Goal: Task Accomplishment & Management: Complete application form

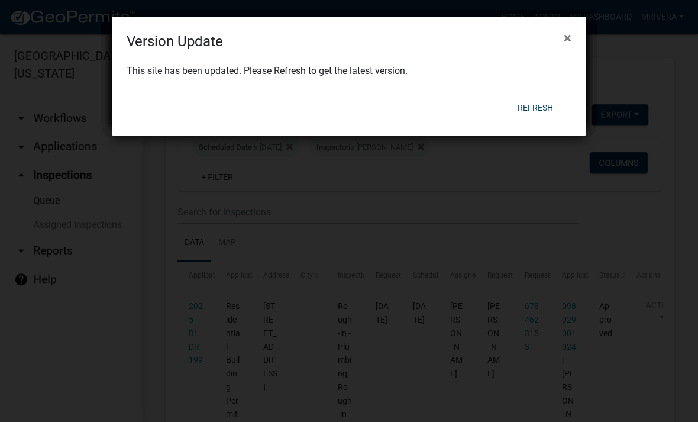
click at [538, 92] on div "Refresh" at bounding box center [426, 107] width 292 height 31
click at [535, 109] on button "Refresh" at bounding box center [535, 107] width 54 height 21
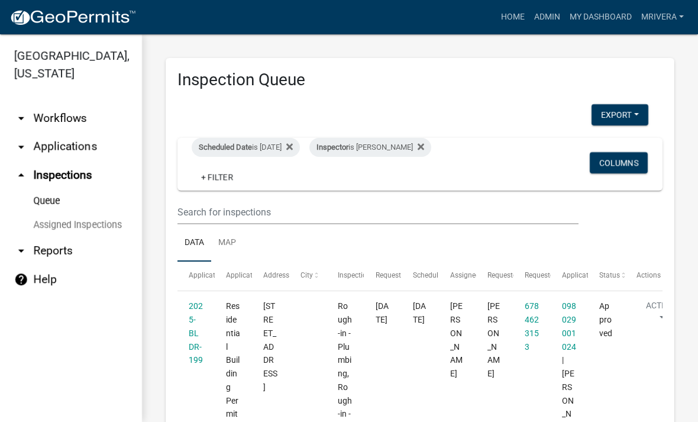
click at [279, 153] on div "Scheduled Date is [DATE]" at bounding box center [246, 147] width 108 height 19
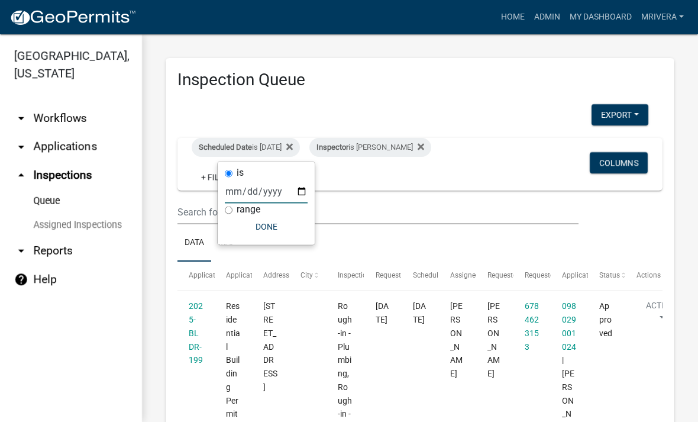
click at [266, 189] on input "[DATE]" at bounding box center [266, 191] width 83 height 24
type input "[DATE]"
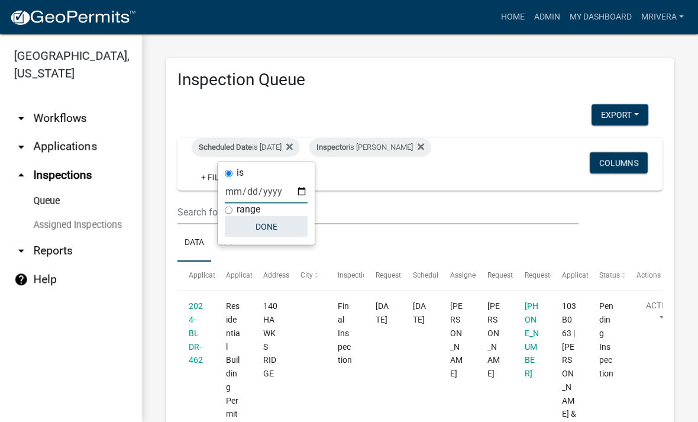
click at [262, 228] on button "Done" at bounding box center [266, 226] width 83 height 21
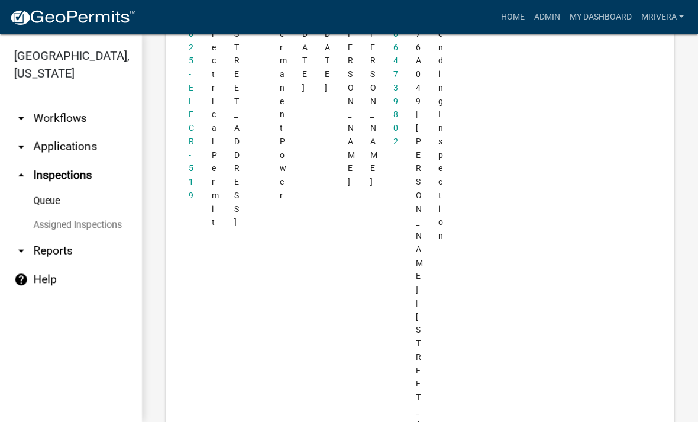
scroll to position [1351, 0]
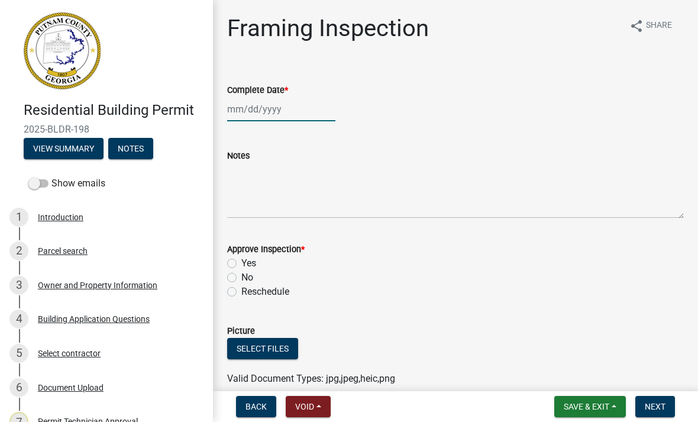
click at [266, 121] on div at bounding box center [281, 109] width 108 height 24
select select "9"
select select "2025"
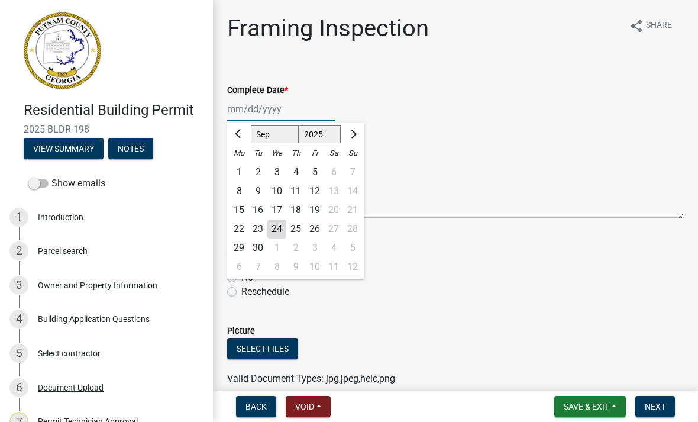
click at [293, 108] on input "Complete Date *" at bounding box center [281, 109] width 108 height 24
click at [355, 93] on div "Complete Date *" at bounding box center [455, 90] width 457 height 14
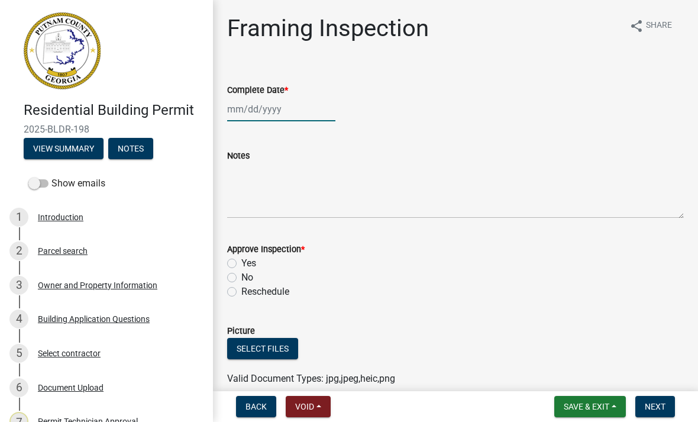
click at [298, 105] on div at bounding box center [281, 109] width 108 height 24
select select "9"
select select "2025"
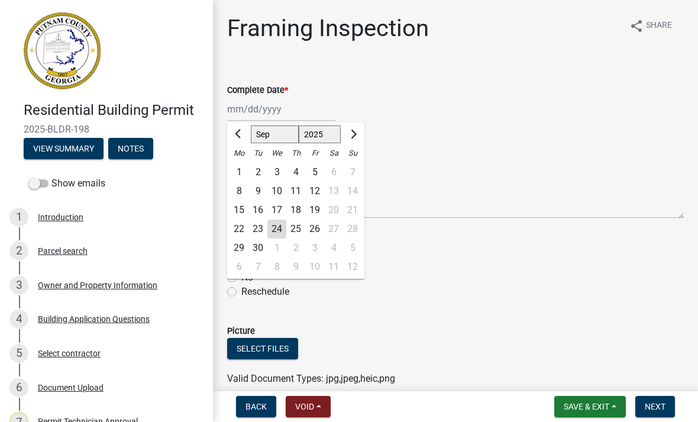
click at [279, 230] on div "24" at bounding box center [276, 228] width 19 height 19
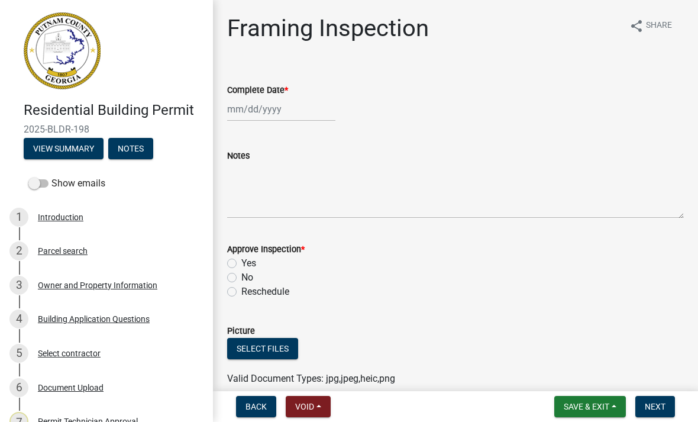
type input "[DATE]"
click at [242, 260] on label "Yes" at bounding box center [248, 263] width 15 height 14
click at [242, 260] on input "Yes" at bounding box center [245, 260] width 8 height 8
radio input "true"
click at [657, 404] on span "Next" at bounding box center [655, 406] width 21 height 9
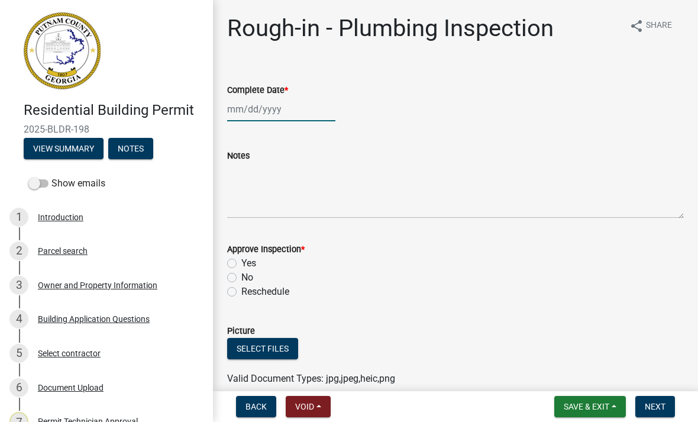
click at [245, 109] on div at bounding box center [281, 109] width 108 height 24
select select "9"
select select "2025"
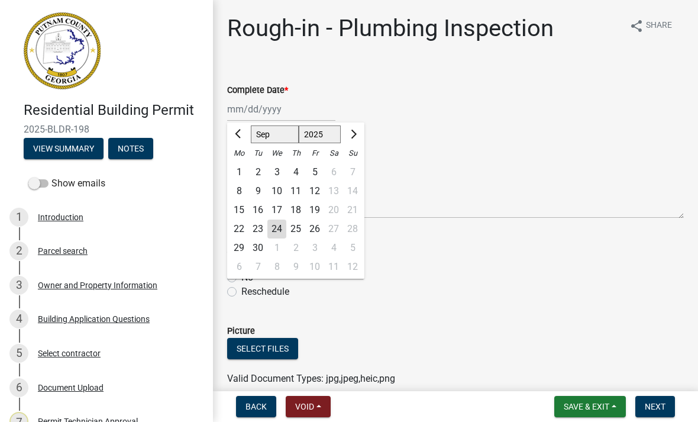
click at [277, 234] on div "24" at bounding box center [276, 228] width 19 height 19
type input "[DATE]"
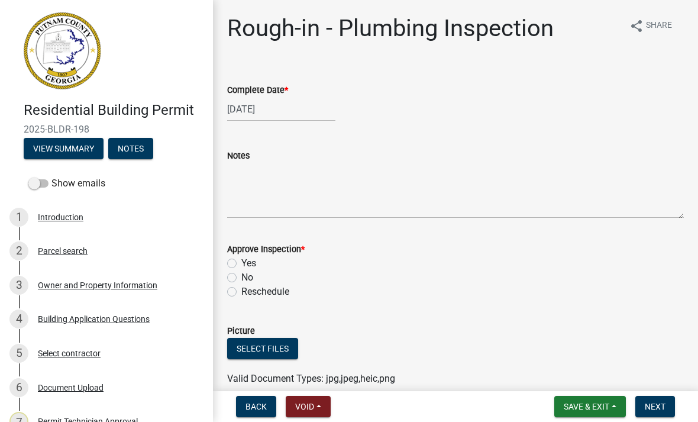
click at [241, 259] on label "Yes" at bounding box center [248, 263] width 15 height 14
click at [241, 259] on input "Yes" at bounding box center [245, 260] width 8 height 8
radio input "true"
click at [660, 403] on span "Next" at bounding box center [655, 406] width 21 height 9
click at [276, 106] on div at bounding box center [281, 109] width 108 height 24
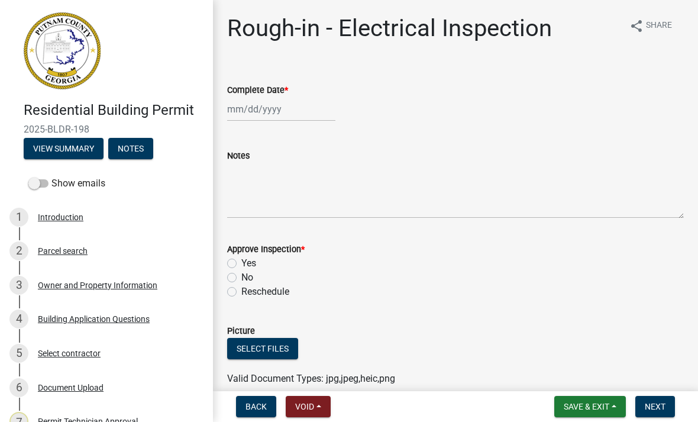
select select "9"
select select "2025"
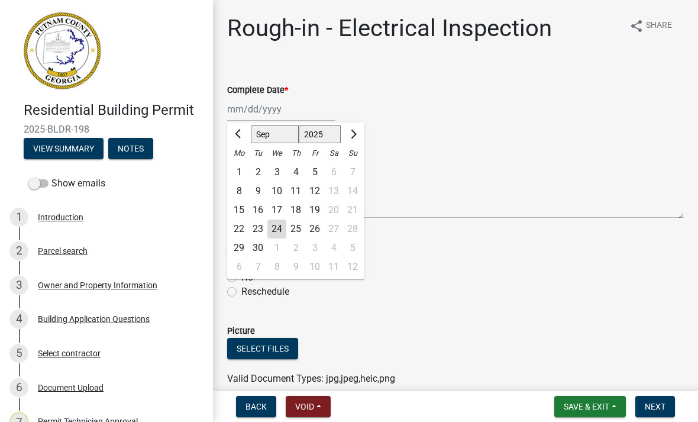
click at [276, 222] on div "24" at bounding box center [276, 228] width 19 height 19
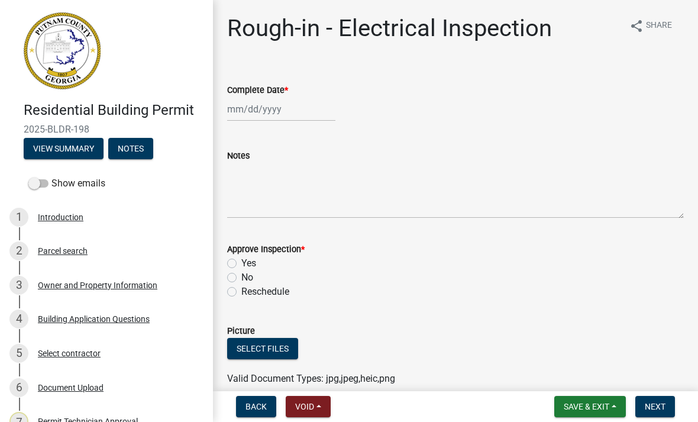
type input "[DATE]"
click at [241, 260] on label "Yes" at bounding box center [248, 263] width 15 height 14
click at [241, 260] on input "Yes" at bounding box center [245, 260] width 8 height 8
radio input "true"
click at [652, 411] on span "Next" at bounding box center [655, 406] width 21 height 9
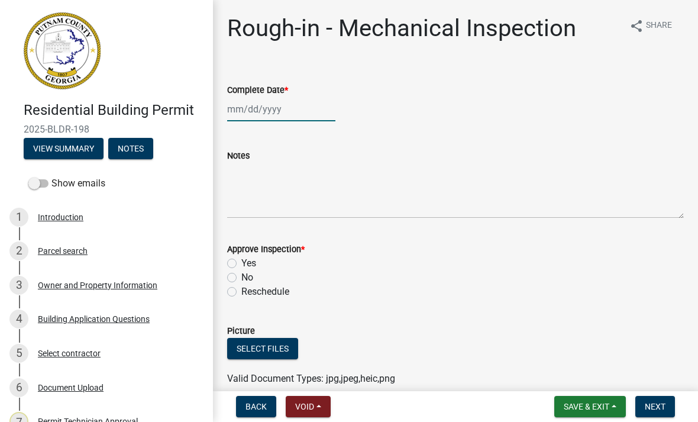
click at [279, 104] on div at bounding box center [281, 109] width 108 height 24
select select "9"
select select "2025"
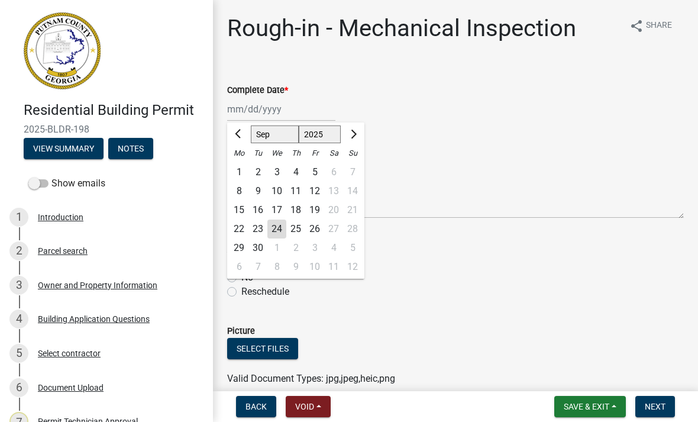
click at [285, 230] on div "24" at bounding box center [276, 228] width 19 height 19
type input "[DATE]"
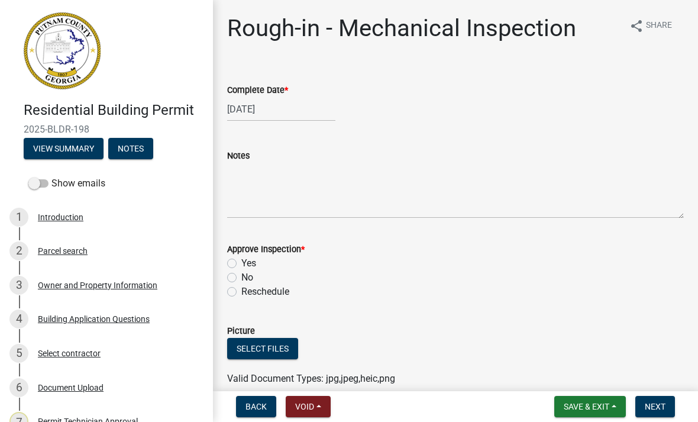
click at [241, 262] on label "Yes" at bounding box center [248, 263] width 15 height 14
click at [241, 262] on input "Yes" at bounding box center [245, 260] width 8 height 8
radio input "true"
click at [659, 403] on span "Next" at bounding box center [655, 406] width 21 height 9
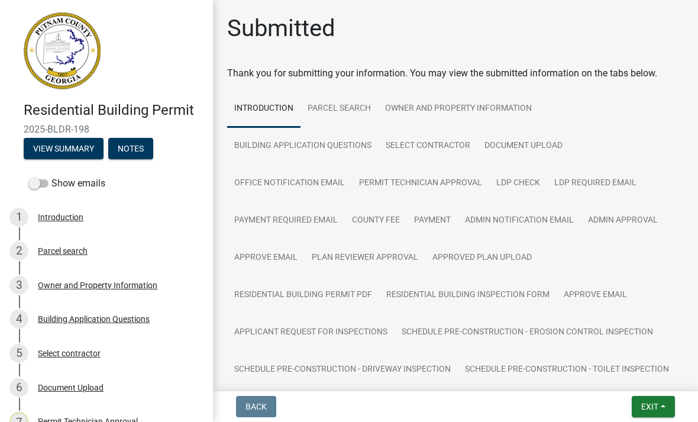
click at [666, 411] on button "Exit" at bounding box center [653, 406] width 43 height 21
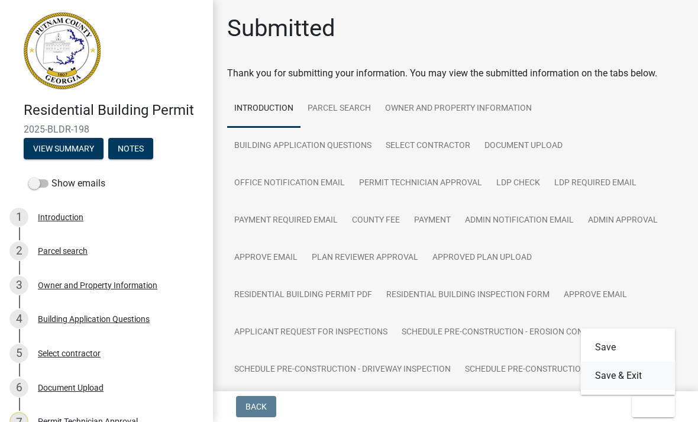
click at [650, 381] on button "Save & Exit" at bounding box center [628, 375] width 95 height 28
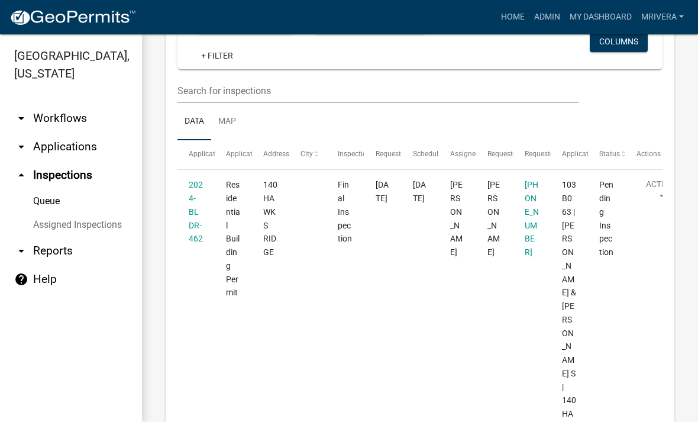
scroll to position [129, 0]
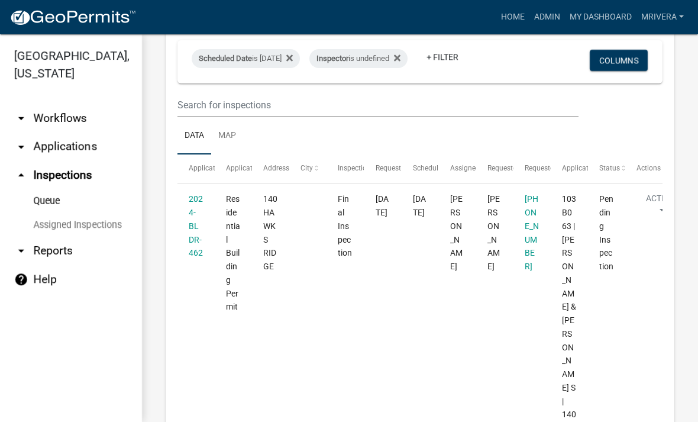
scroll to position [104, 0]
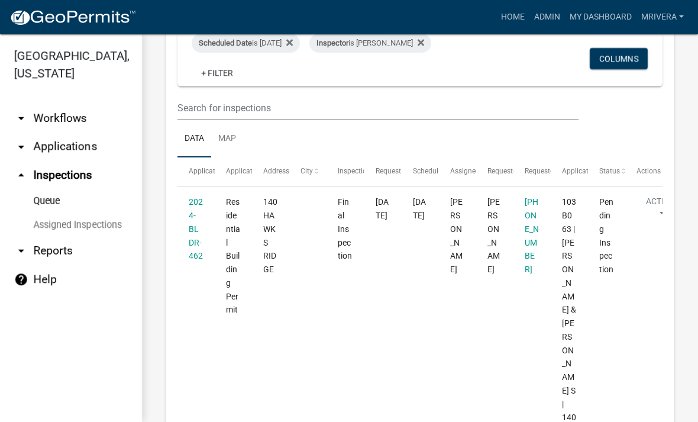
click at [208, 244] on datatable-body-cell "2024-BLDR-462" at bounding box center [195, 343] width 37 height 313
click at [196, 242] on link "2024-BLDR-462" at bounding box center [196, 228] width 14 height 63
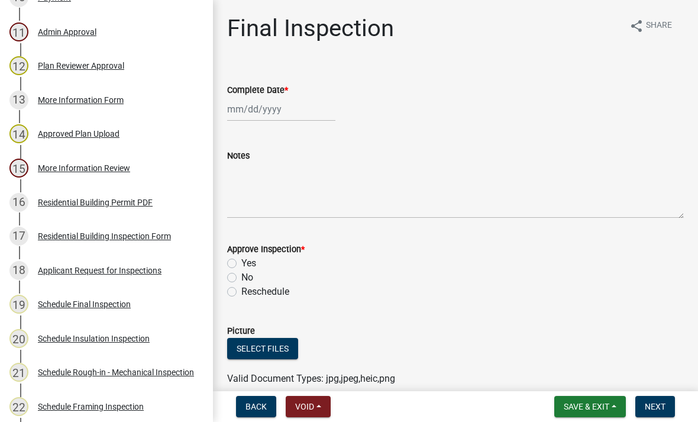
scroll to position [521, 0]
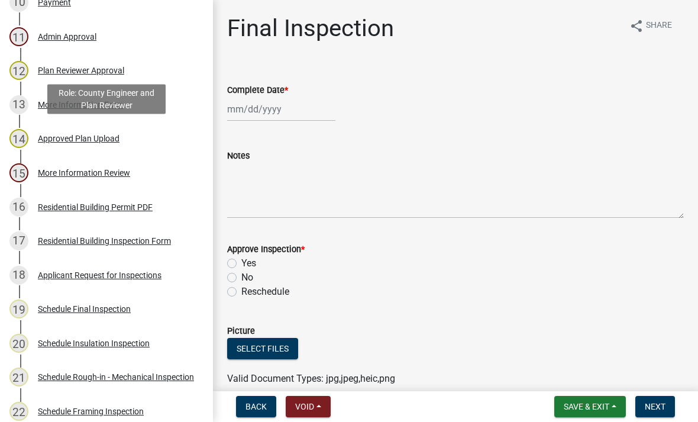
click at [115, 143] on div "Approved Plan Upload" at bounding box center [79, 138] width 82 height 8
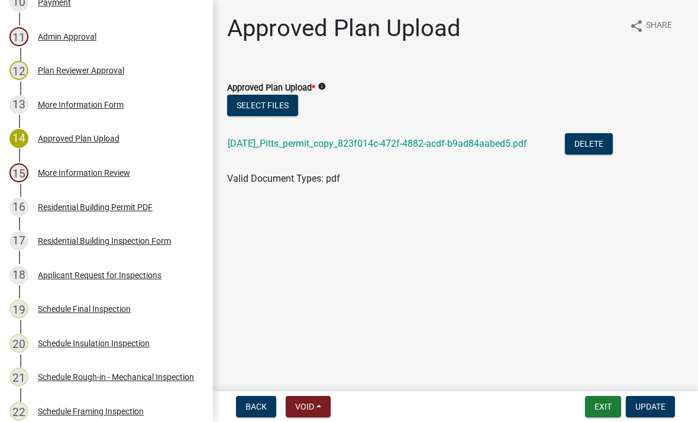
click at [317, 141] on link "10-9-2024_Pitts_permit_copy_823f014c-472f-4882-acdf-b9ad84aabed5.pdf" at bounding box center [377, 143] width 299 height 11
click at [376, 146] on link "10-9-2024_Pitts_permit_copy_823f014c-472f-4882-acdf-b9ad84aabed5.pdf" at bounding box center [377, 143] width 299 height 11
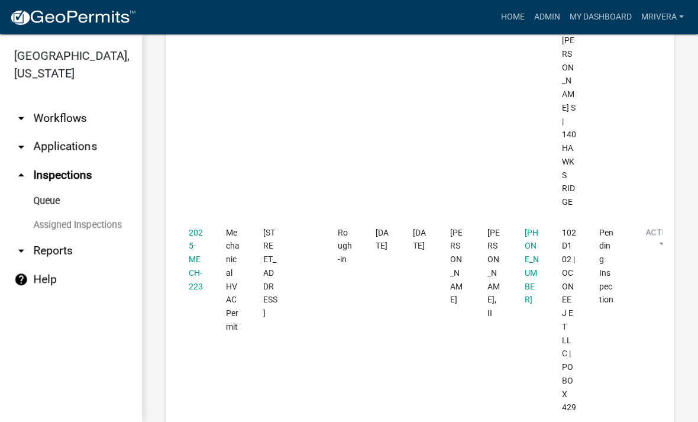
scroll to position [384, 0]
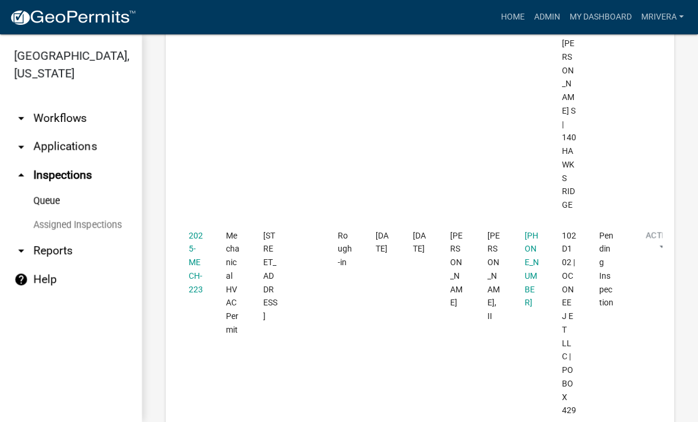
click at [199, 231] on link "2025-MECH-223" at bounding box center [196, 262] width 14 height 63
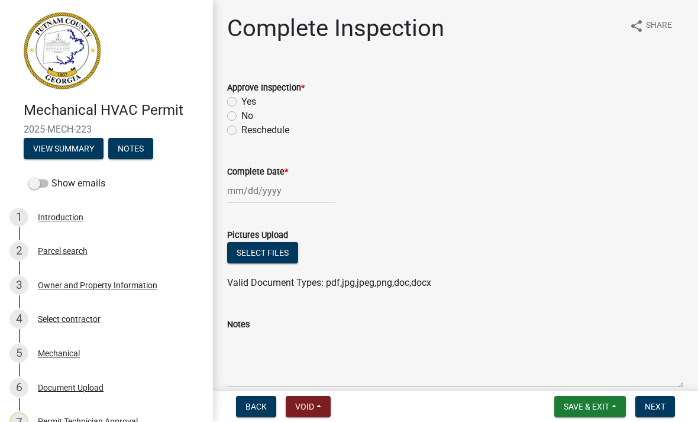
click at [241, 99] on label "Yes" at bounding box center [248, 102] width 15 height 14
click at [241, 99] on input "Yes" at bounding box center [245, 99] width 8 height 8
radio input "true"
click at [269, 170] on label "Complete Date *" at bounding box center [257, 172] width 61 height 8
click at [269, 179] on input "Complete Date *" at bounding box center [281, 191] width 108 height 24
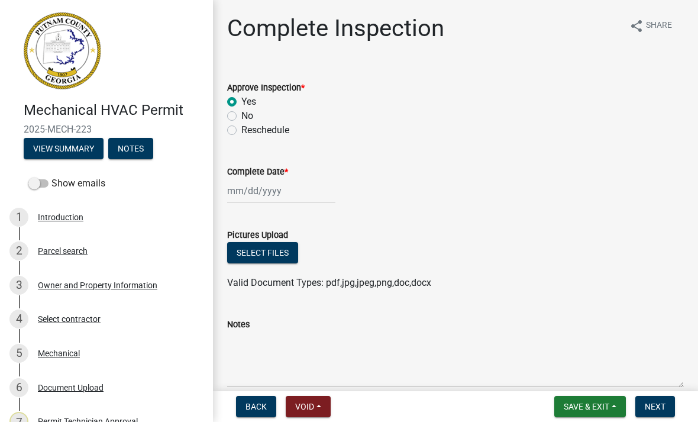
select select "9"
select select "2025"
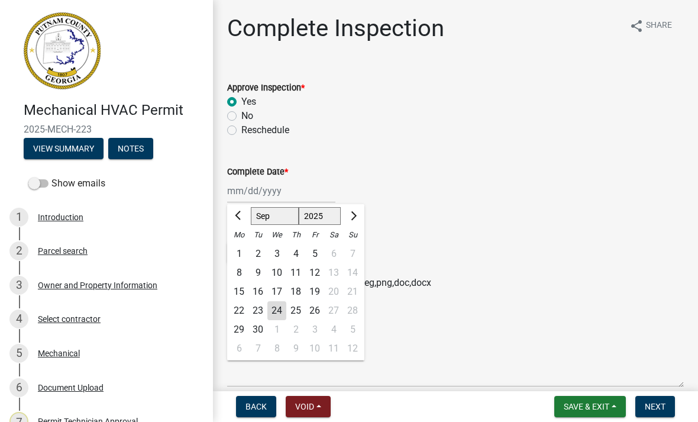
click at [280, 306] on div "24" at bounding box center [276, 310] width 19 height 19
type input "[DATE]"
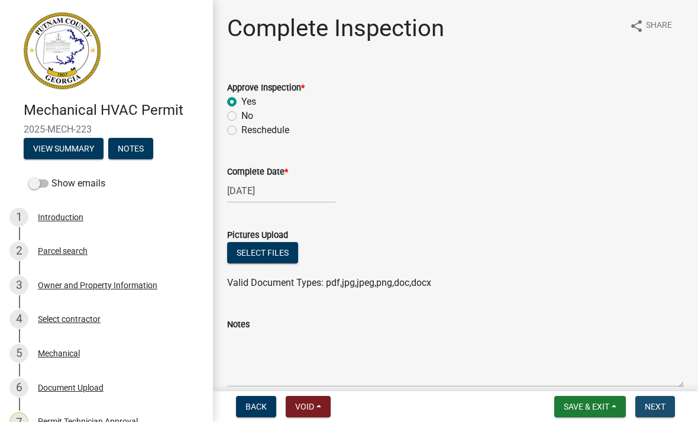
click at [665, 399] on button "Next" at bounding box center [655, 406] width 40 height 21
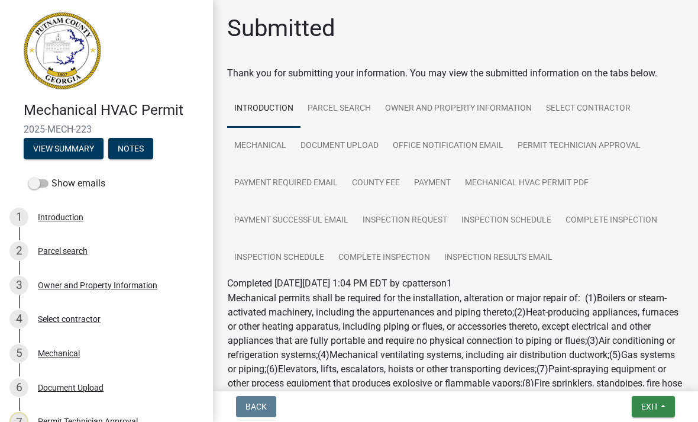
click at [663, 404] on button "Exit" at bounding box center [653, 406] width 43 height 21
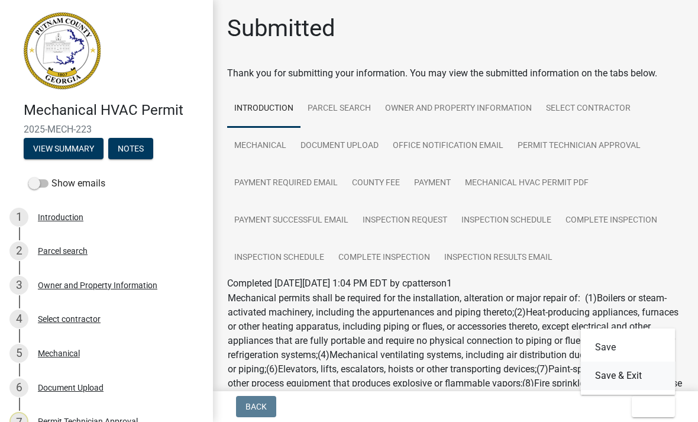
click at [638, 380] on button "Save & Exit" at bounding box center [628, 375] width 95 height 28
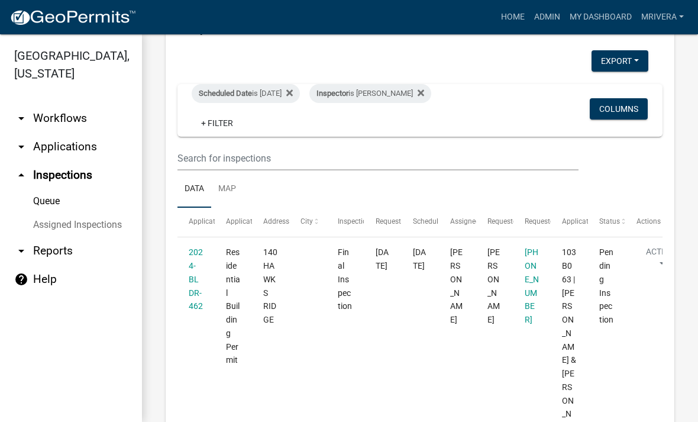
scroll to position [54, 0]
click at [198, 275] on link "2024-BLDR-462" at bounding box center [196, 278] width 14 height 63
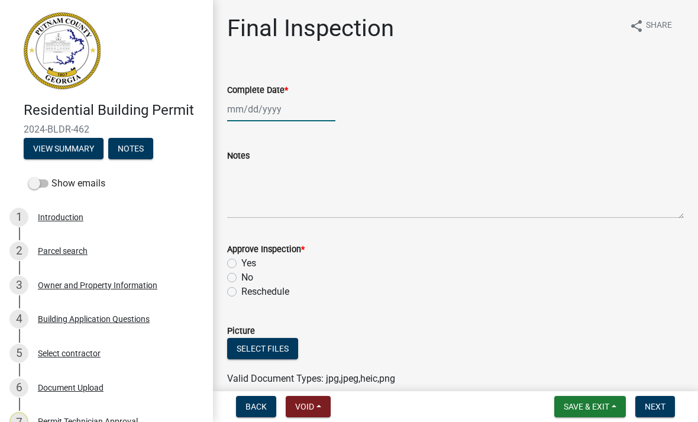
click at [271, 120] on div at bounding box center [281, 109] width 108 height 24
select select "9"
select select "2025"
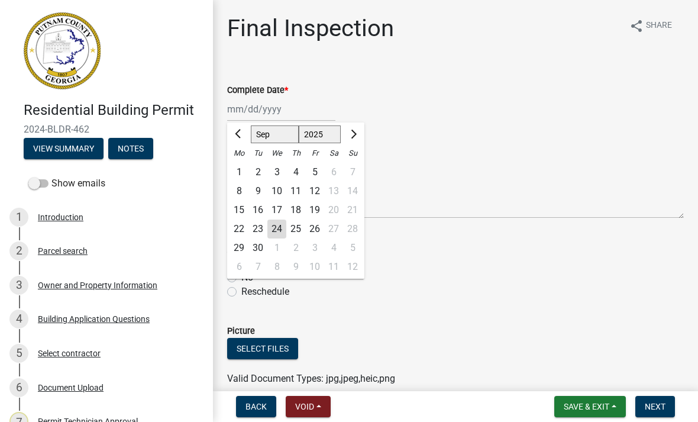
click at [273, 231] on div "24" at bounding box center [276, 228] width 19 height 19
type input "[DATE]"
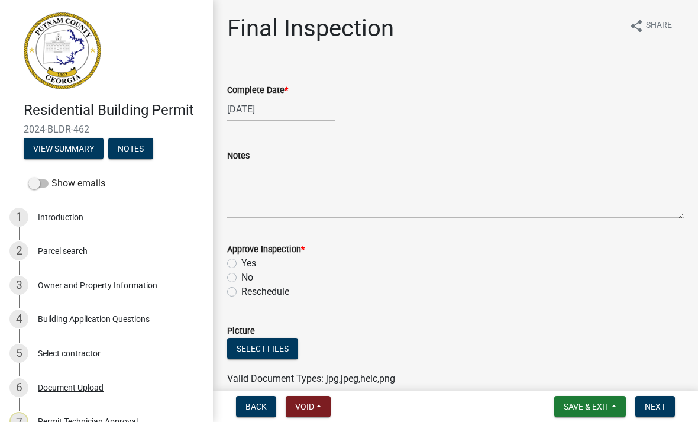
click at [242, 270] on label "Yes" at bounding box center [248, 263] width 15 height 14
click at [242, 264] on input "Yes" at bounding box center [245, 260] width 8 height 8
radio input "true"
click at [667, 406] on button "Next" at bounding box center [655, 406] width 40 height 21
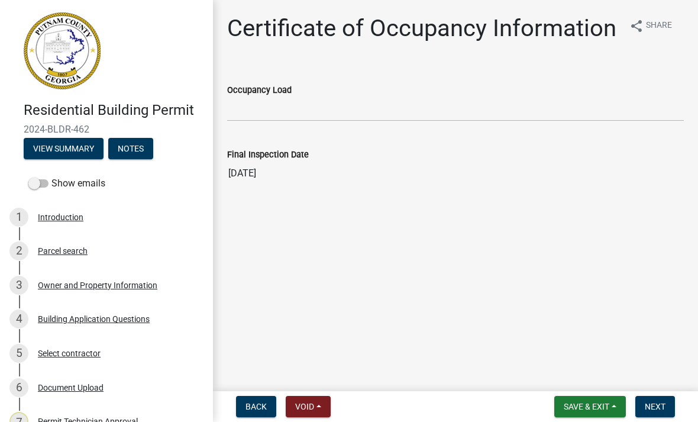
click at [664, 406] on span "Next" at bounding box center [655, 406] width 21 height 9
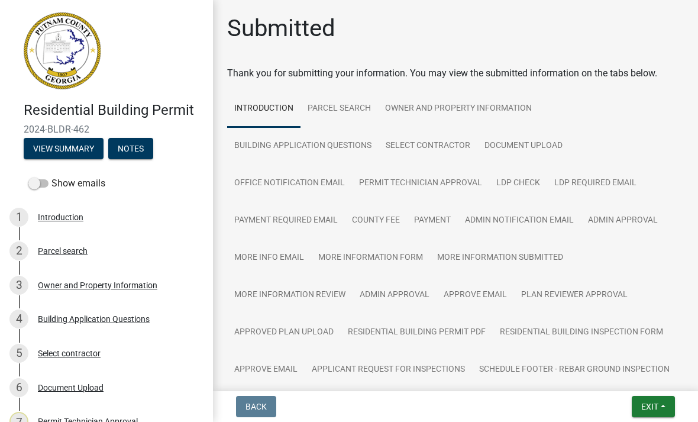
click at [660, 399] on button "Exit" at bounding box center [653, 406] width 43 height 21
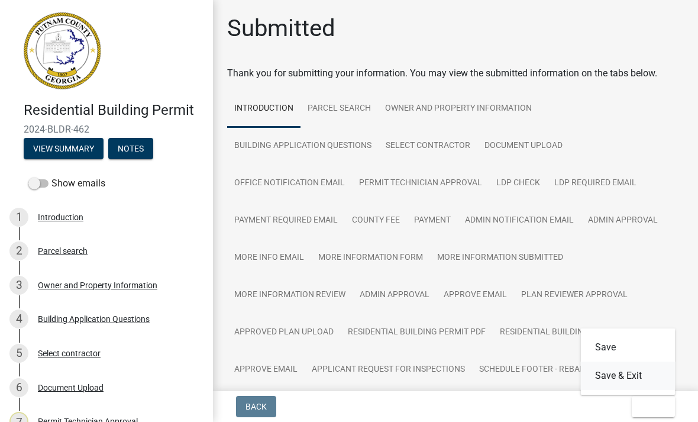
click at [645, 379] on button "Save & Exit" at bounding box center [628, 375] width 95 height 28
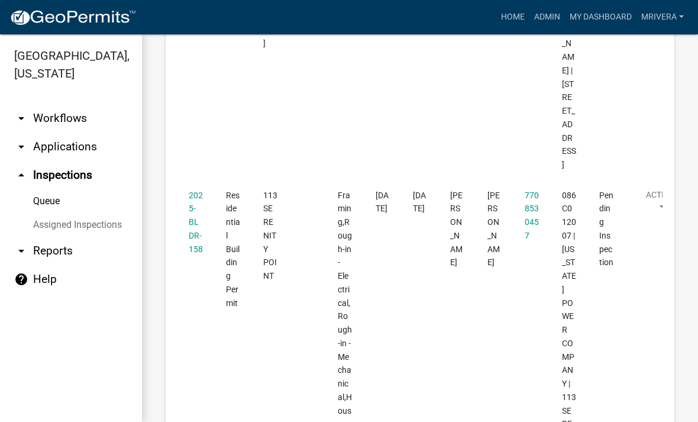
scroll to position [863, 0]
click at [686, 20] on link "mrivera" at bounding box center [663, 17] width 52 height 22
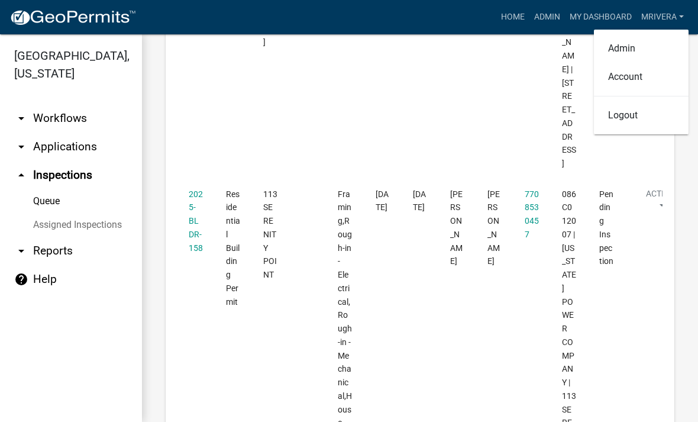
click at [658, 251] on datatable-body-cell "Action View Details Schedule Inspection Complete Inspection" at bounding box center [643, 335] width 37 height 313
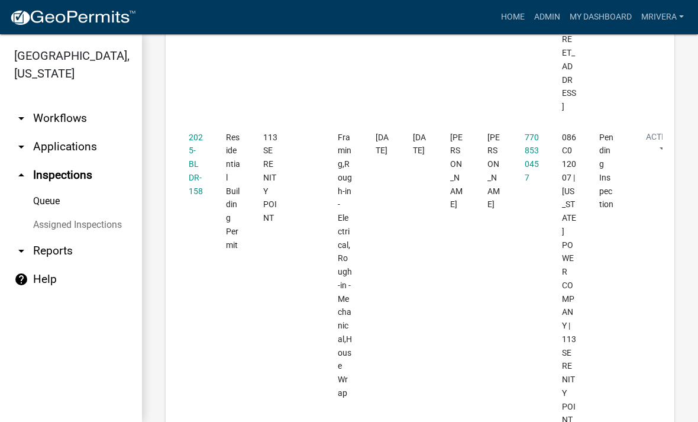
scroll to position [921, 0]
click at [201, 132] on link "2025-BLDR-158" at bounding box center [196, 163] width 14 height 63
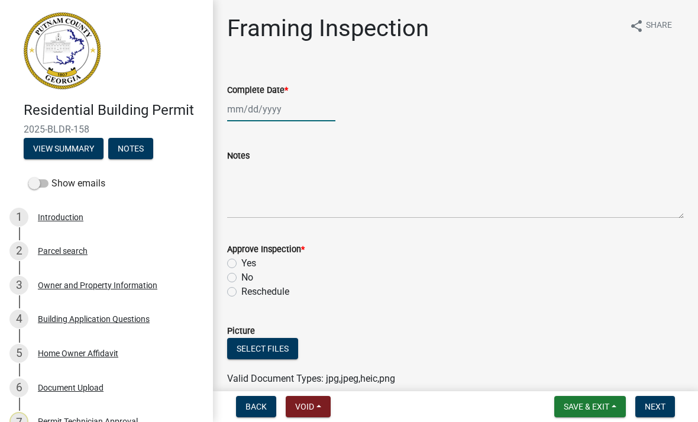
click at [283, 112] on div at bounding box center [281, 109] width 108 height 24
select select "9"
select select "2025"
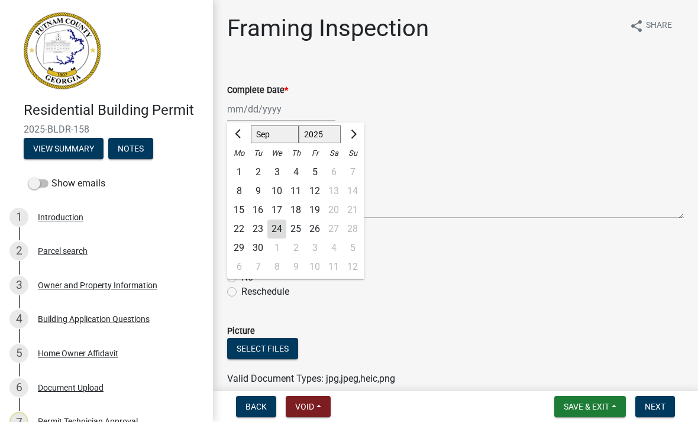
click at [280, 238] on div "24" at bounding box center [276, 228] width 19 height 19
type input "[DATE]"
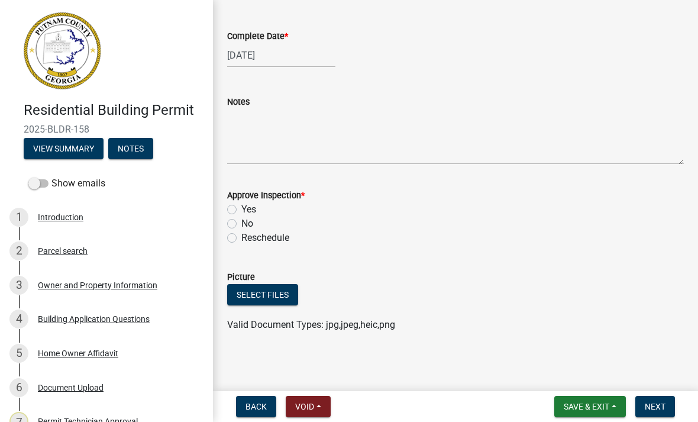
scroll to position [54, 0]
click at [242, 212] on label "Yes" at bounding box center [248, 209] width 15 height 14
click at [242, 209] on input "Yes" at bounding box center [245, 206] width 8 height 8
radio input "true"
click at [658, 405] on span "Next" at bounding box center [655, 406] width 21 height 9
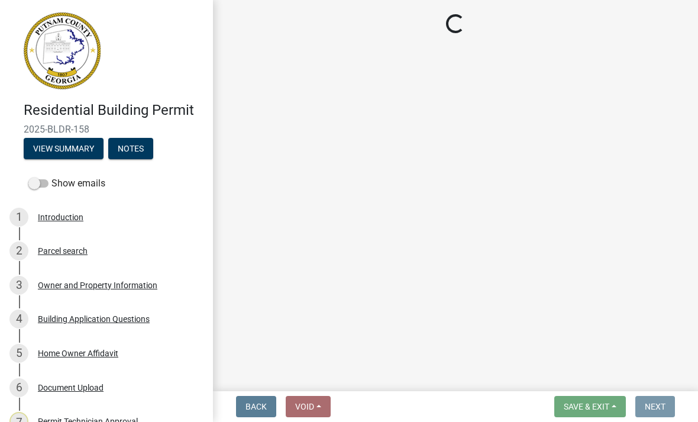
scroll to position [0, 0]
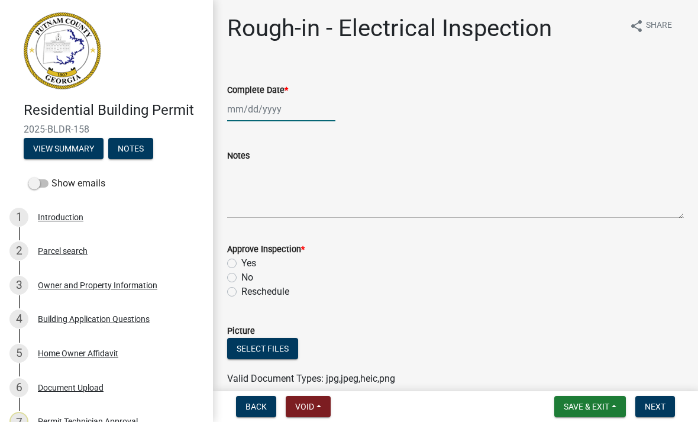
click at [252, 115] on div at bounding box center [281, 109] width 108 height 24
select select "9"
select select "2025"
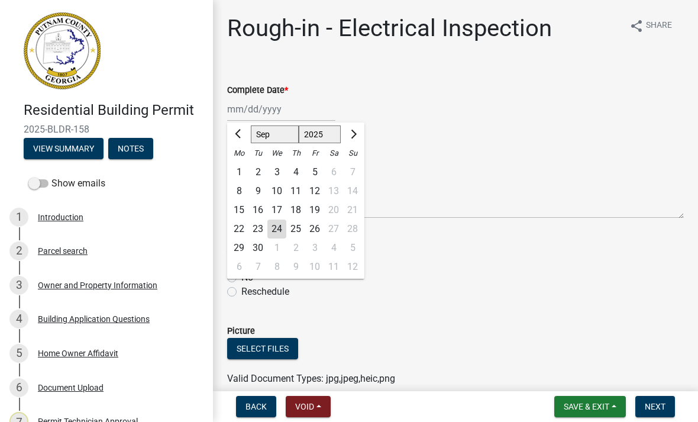
click at [280, 230] on div "24" at bounding box center [276, 228] width 19 height 19
type input "[DATE]"
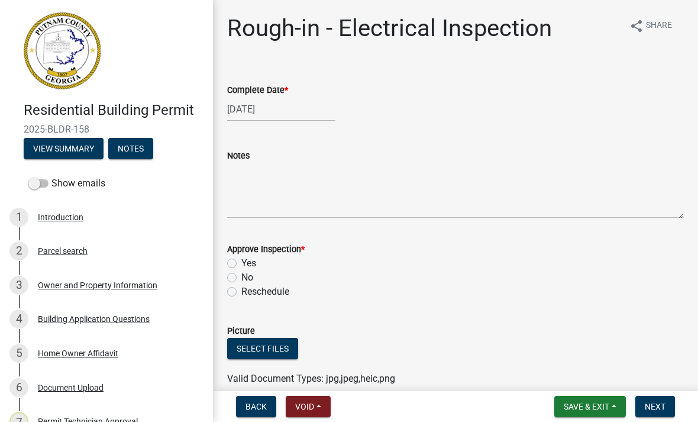
click at [241, 264] on label "Yes" at bounding box center [248, 263] width 15 height 14
click at [241, 264] on input "Yes" at bounding box center [245, 260] width 8 height 8
radio input "true"
click at [646, 412] on button "Next" at bounding box center [655, 406] width 40 height 21
click at [292, 117] on div at bounding box center [281, 109] width 108 height 24
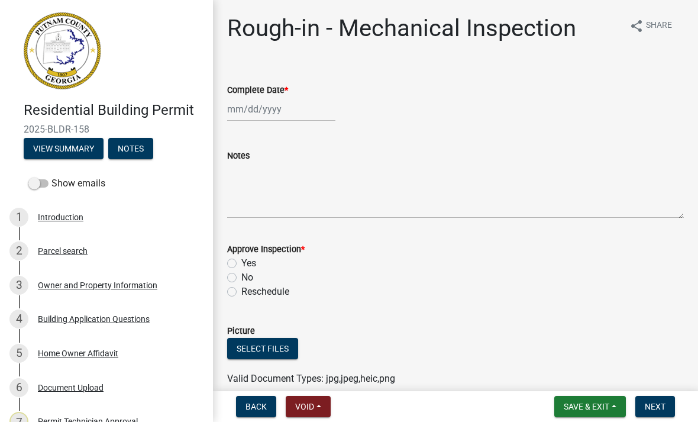
select select "9"
select select "2025"
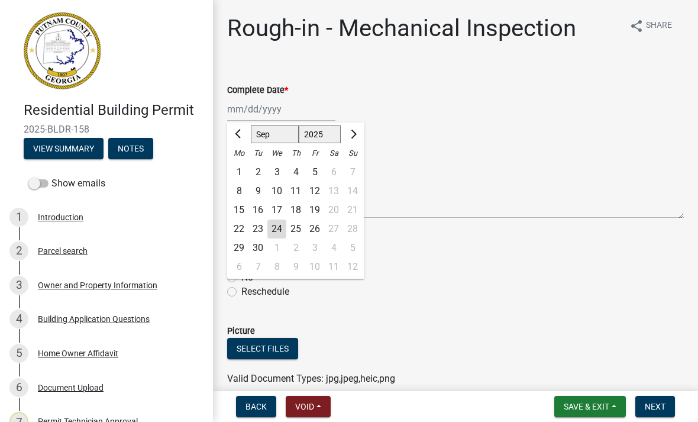
click at [268, 236] on div "24" at bounding box center [276, 228] width 19 height 19
type input "[DATE]"
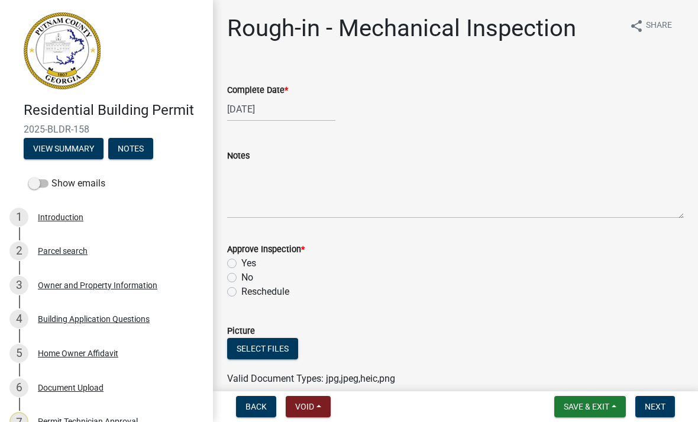
click at [241, 263] on label "Yes" at bounding box center [248, 263] width 15 height 14
click at [241, 263] on input "Yes" at bounding box center [245, 260] width 8 height 8
radio input "true"
click at [269, 110] on div "[DATE]" at bounding box center [281, 109] width 108 height 24
select select "9"
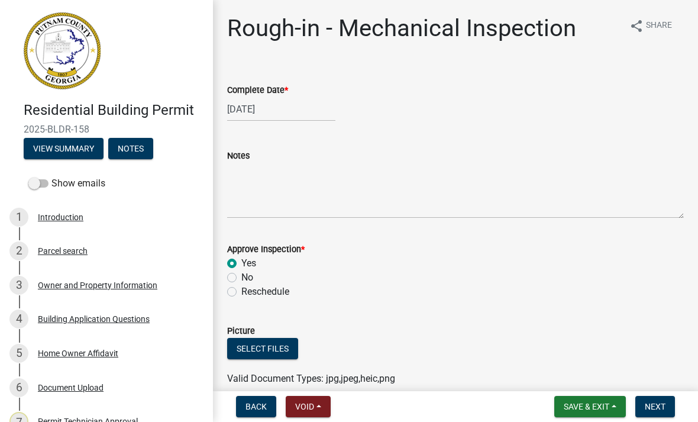
select select "2025"
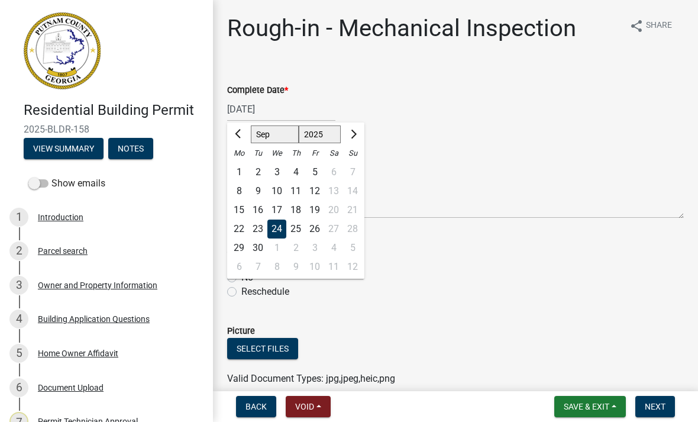
click at [578, 304] on wm-data-entity-input "Approve Inspection * Yes No Reschedule" at bounding box center [455, 269] width 457 height 82
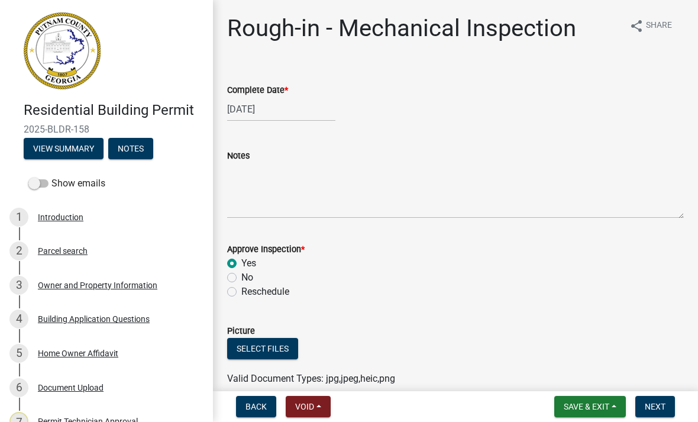
click at [658, 405] on span "Next" at bounding box center [655, 406] width 21 height 9
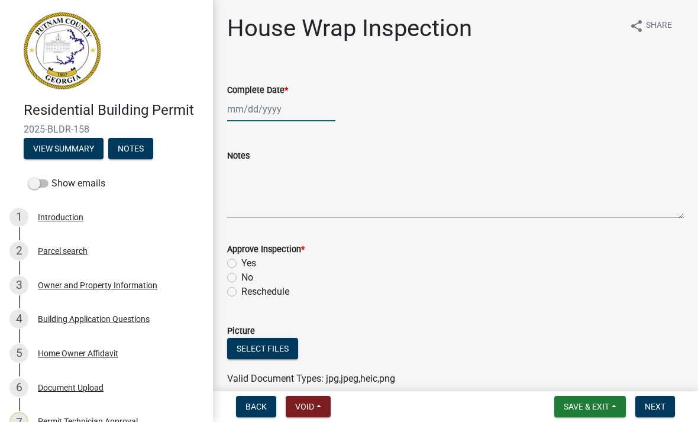
click at [275, 111] on div at bounding box center [281, 109] width 108 height 24
select select "9"
select select "2025"
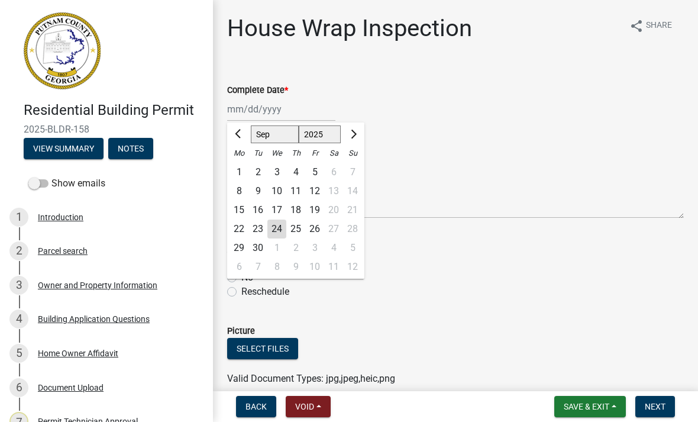
click at [280, 228] on div "24" at bounding box center [276, 228] width 19 height 19
type input "[DATE]"
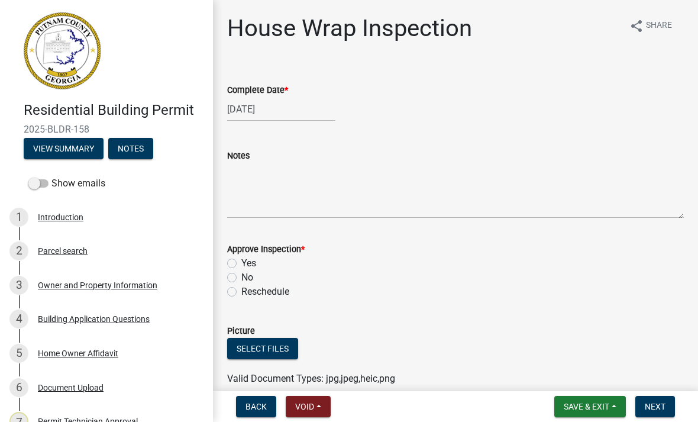
click at [243, 263] on label "Yes" at bounding box center [248, 263] width 15 height 14
click at [243, 263] on input "Yes" at bounding box center [245, 260] width 8 height 8
radio input "true"
click at [657, 405] on span "Next" at bounding box center [655, 406] width 21 height 9
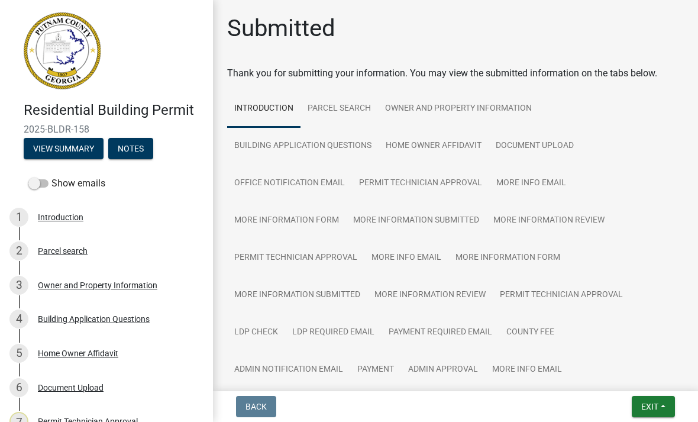
click at [665, 411] on button "Exit" at bounding box center [653, 406] width 43 height 21
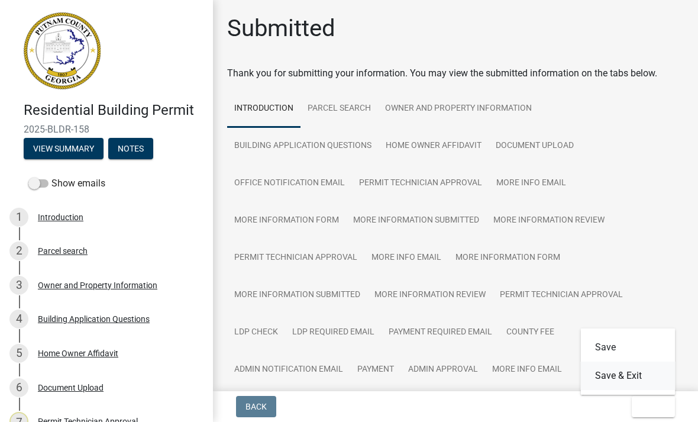
click at [650, 374] on button "Save & Exit" at bounding box center [628, 375] width 95 height 28
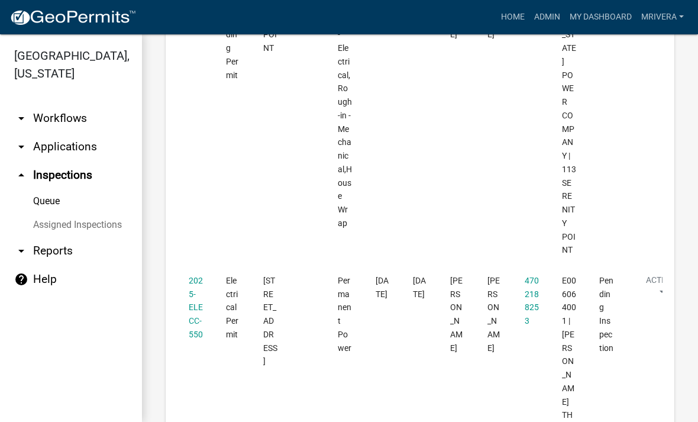
scroll to position [1086, 0]
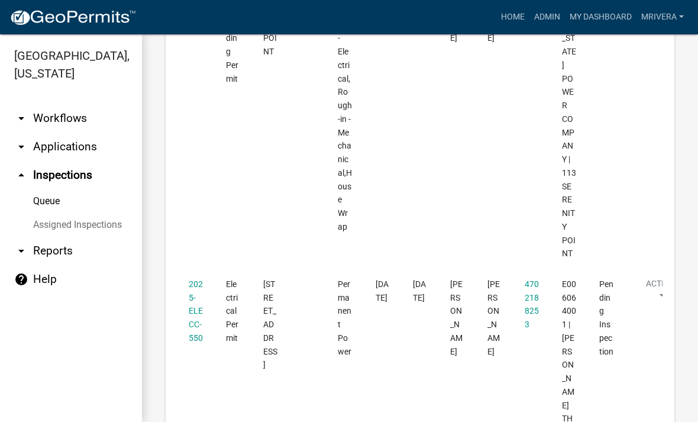
click at [201, 279] on link "2025-ELECC-550" at bounding box center [196, 310] width 14 height 63
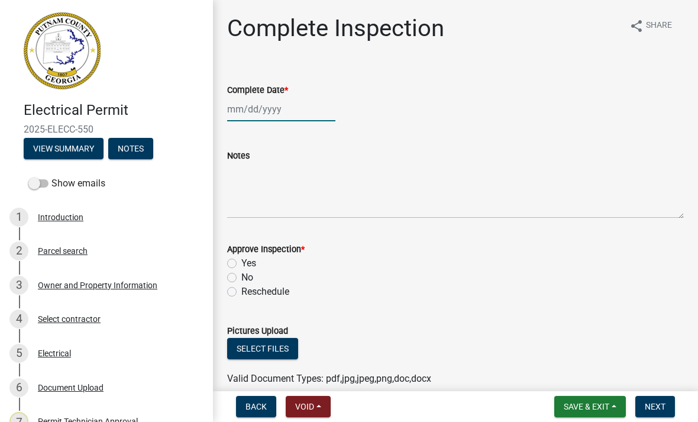
click at [280, 110] on div at bounding box center [281, 109] width 108 height 24
select select "9"
select select "2025"
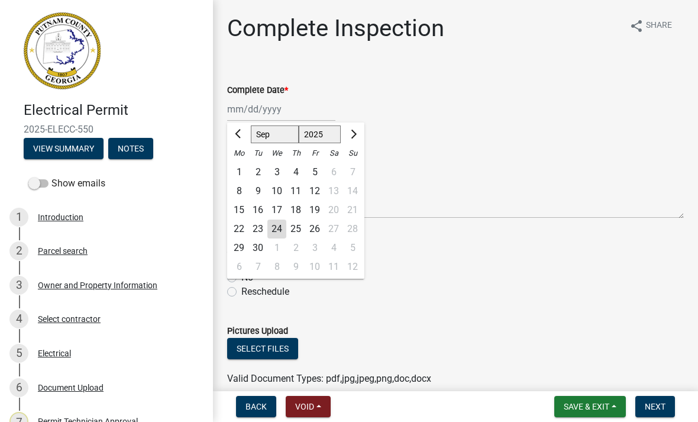
click at [277, 230] on div "24" at bounding box center [276, 228] width 19 height 19
type input "[DATE]"
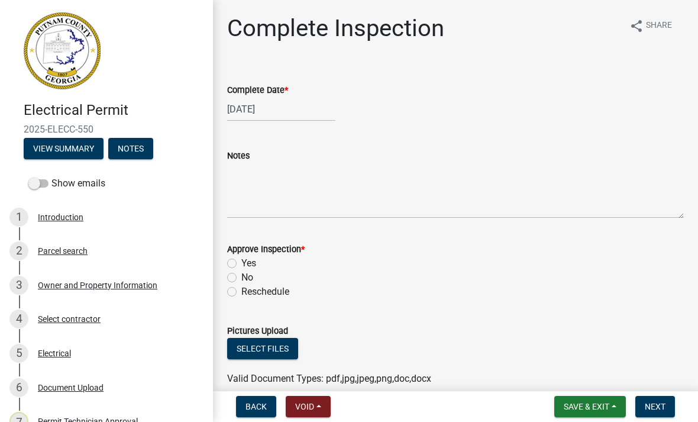
click at [237, 260] on div "Yes" at bounding box center [455, 263] width 457 height 14
click at [241, 264] on label "Yes" at bounding box center [248, 263] width 15 height 14
click at [241, 264] on input "Yes" at bounding box center [245, 260] width 8 height 8
radio input "true"
click at [660, 412] on button "Next" at bounding box center [655, 406] width 40 height 21
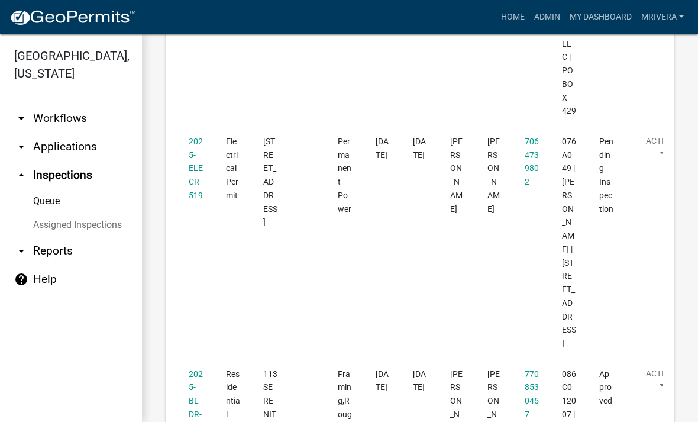
scroll to position [686, 0]
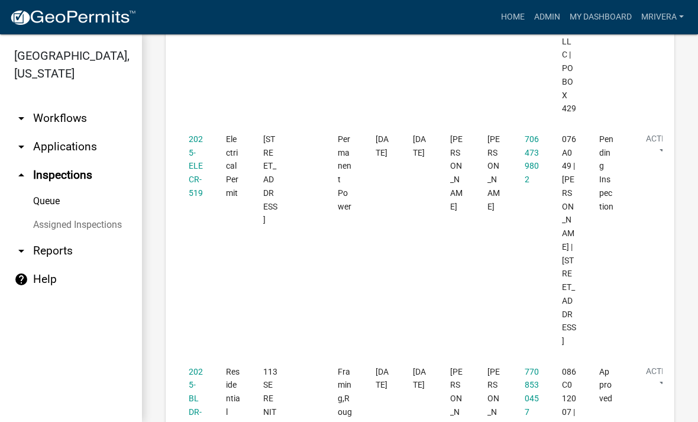
click at [194, 134] on link "2025-ELECR-519" at bounding box center [196, 165] width 14 height 63
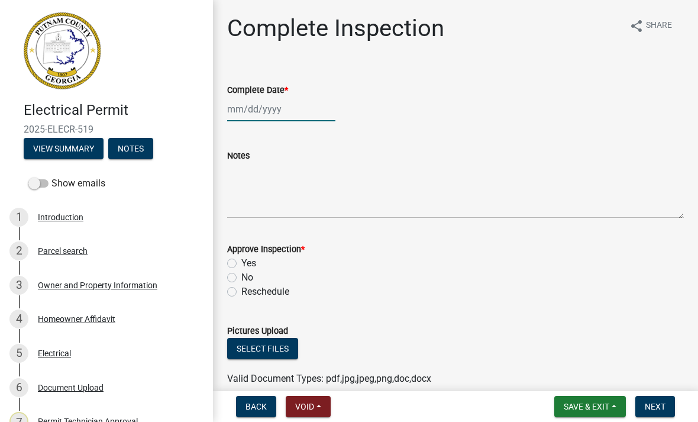
click at [284, 107] on div at bounding box center [281, 109] width 108 height 24
select select "9"
select select "2025"
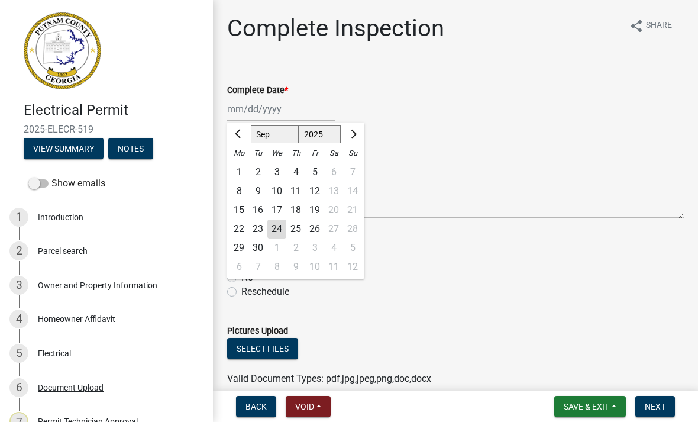
click at [275, 231] on div "24" at bounding box center [276, 228] width 19 height 19
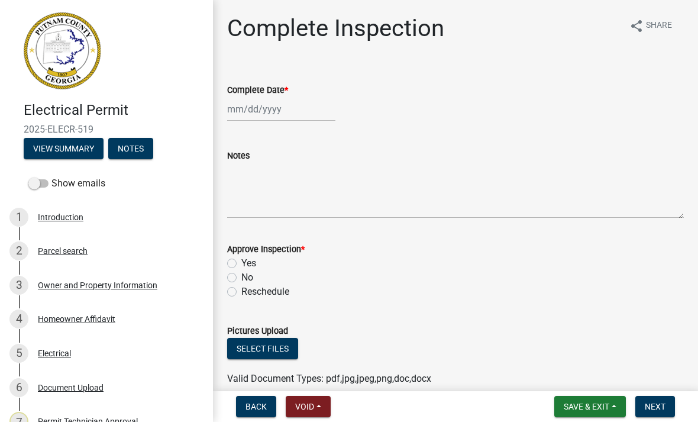
type input "[DATE]"
click at [241, 261] on label "Yes" at bounding box center [248, 263] width 15 height 14
click at [241, 261] on input "Yes" at bounding box center [245, 260] width 8 height 8
radio input "true"
click at [664, 402] on span "Next" at bounding box center [655, 406] width 21 height 9
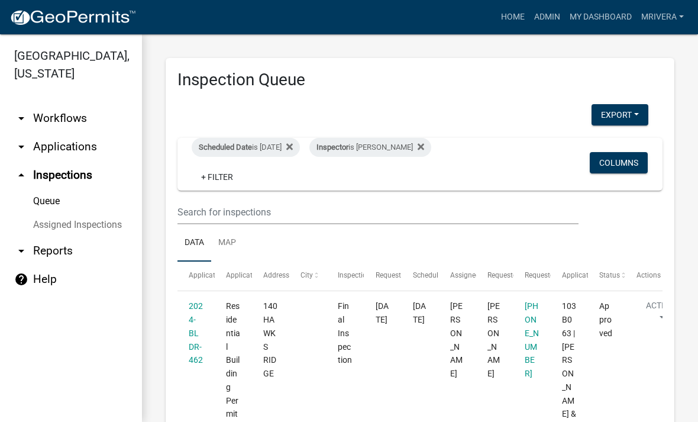
click at [240, 143] on span "Scheduled Date" at bounding box center [225, 147] width 53 height 9
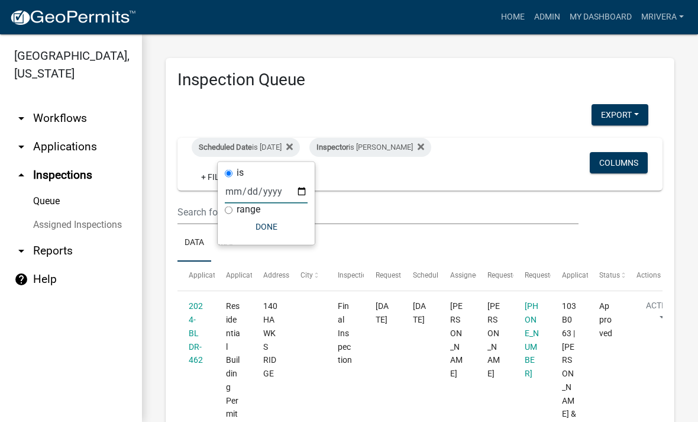
click at [247, 182] on input "[DATE]" at bounding box center [266, 191] width 83 height 24
type input "[DATE]"
click at [259, 230] on button "Done" at bounding box center [266, 226] width 83 height 21
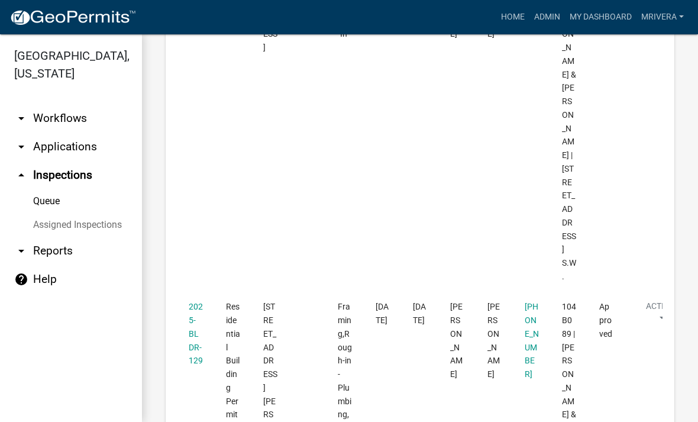
scroll to position [1136, 0]
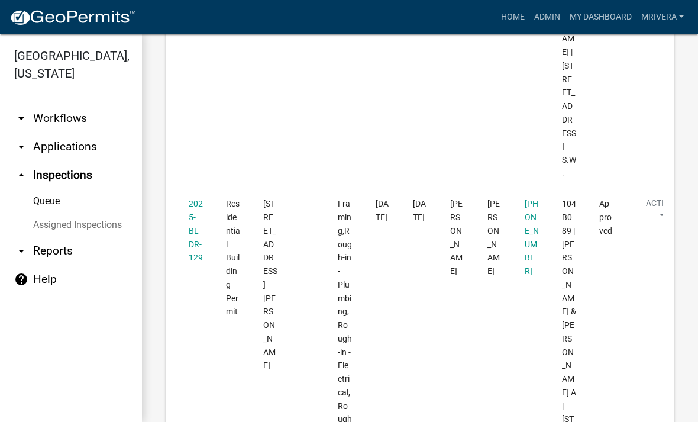
click at [195, 199] on link "2025-BLDR-129" at bounding box center [196, 230] width 14 height 63
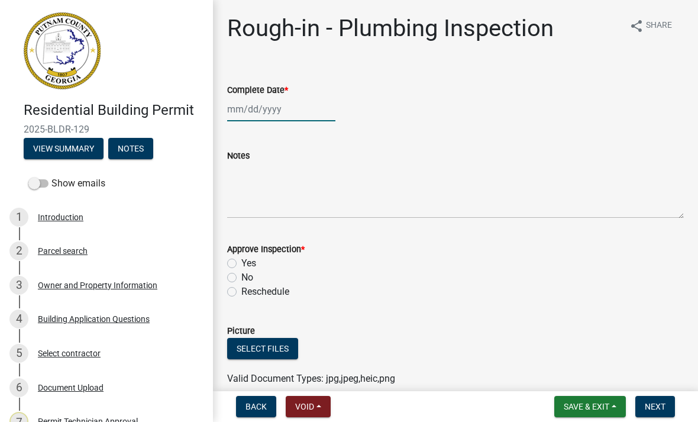
click at [295, 103] on div at bounding box center [281, 109] width 108 height 24
select select "9"
select select "2025"
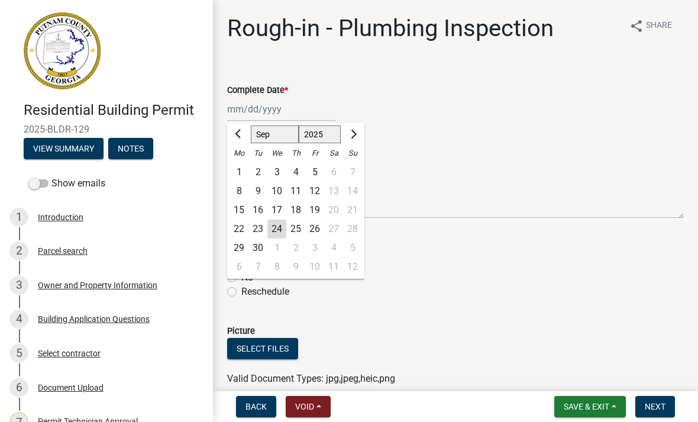
click at [282, 232] on div "24" at bounding box center [276, 228] width 19 height 19
type input "[DATE]"
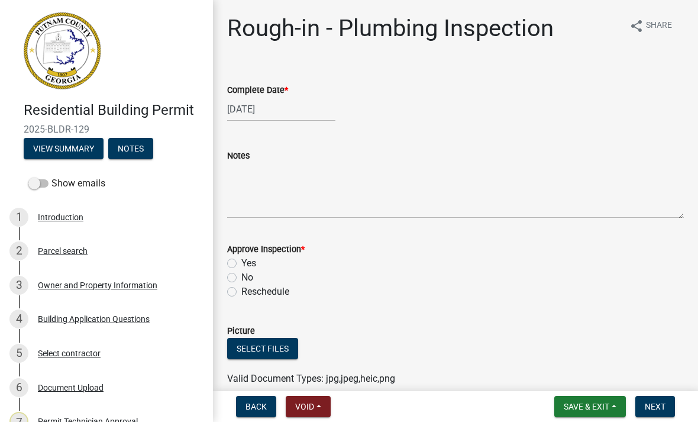
click at [241, 263] on label "Yes" at bounding box center [248, 263] width 15 height 14
click at [241, 263] on input "Yes" at bounding box center [245, 260] width 8 height 8
radio input "true"
click at [661, 406] on span "Next" at bounding box center [655, 406] width 21 height 9
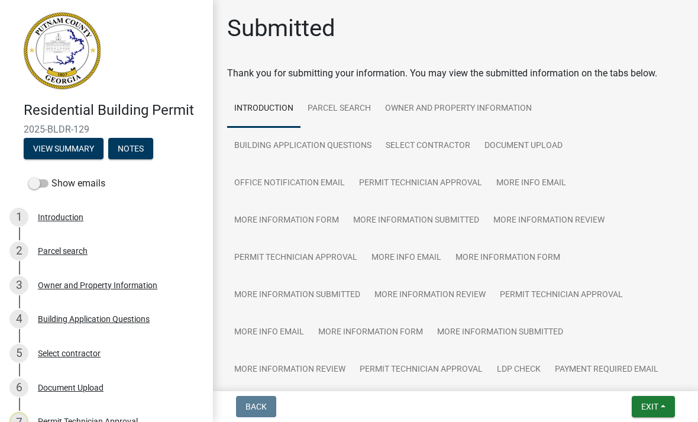
click at [664, 404] on button "Exit" at bounding box center [653, 406] width 43 height 21
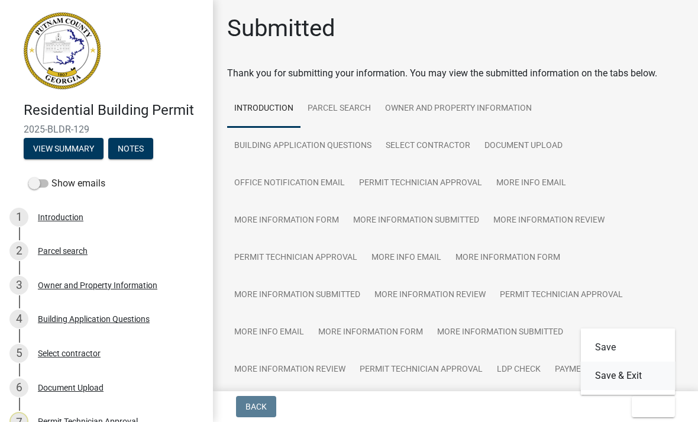
click at [647, 379] on button "Save & Exit" at bounding box center [628, 375] width 95 height 28
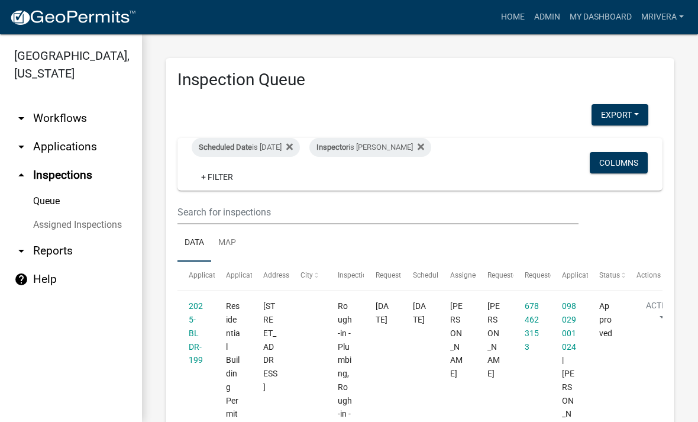
click at [285, 138] on div "Scheduled Date is [DATE]" at bounding box center [246, 147] width 108 height 19
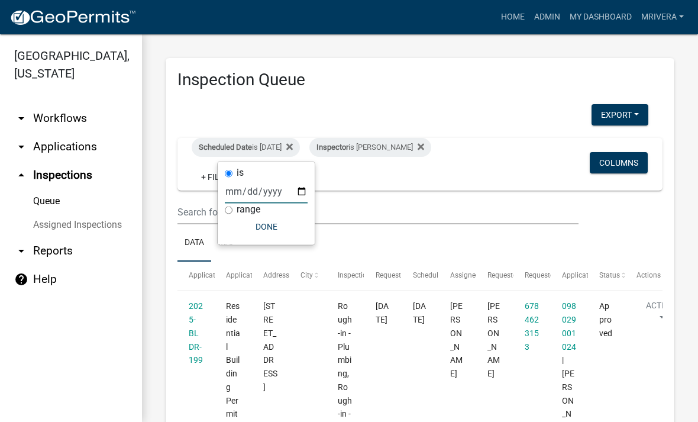
click at [273, 187] on input "[DATE]" at bounding box center [266, 191] width 83 height 24
type input "2025-09-25"
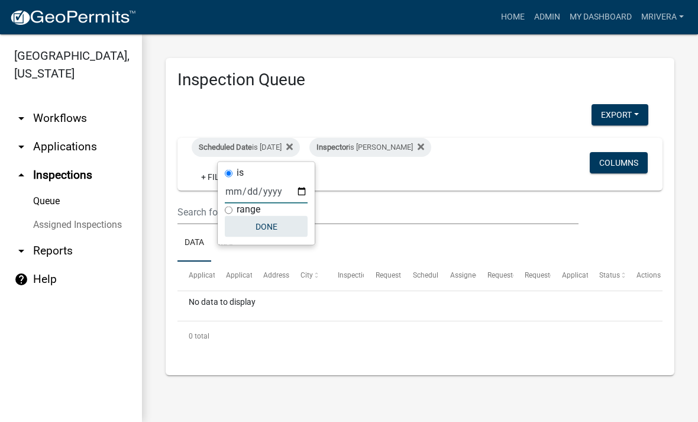
click at [268, 222] on button "Done" at bounding box center [266, 226] width 83 height 21
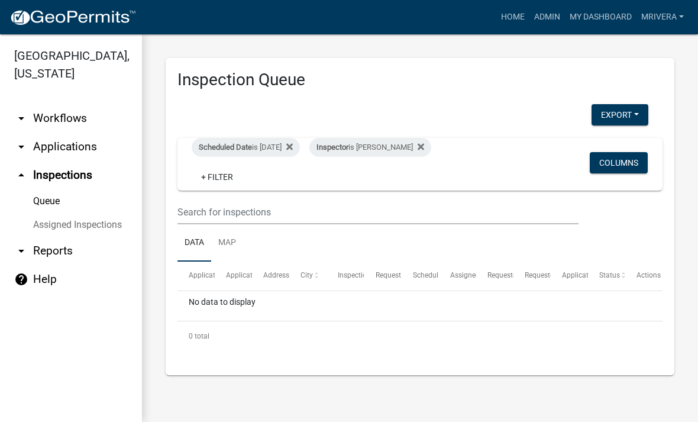
click at [391, 144] on div "Inspector is Michele Rivera" at bounding box center [370, 147] width 122 height 19
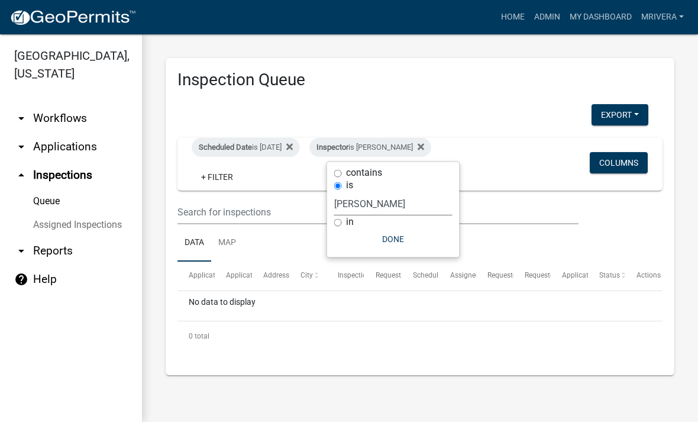
click at [400, 209] on select "Select an option None Michele Rivera Dorothy Evans Stephanie Morris Quistan Jam…" at bounding box center [393, 204] width 118 height 24
select select "a0ea4169-8540-4a2c-b9f4-cf4c1ffdeb95"
